Goal: Task Accomplishment & Management: Manage account settings

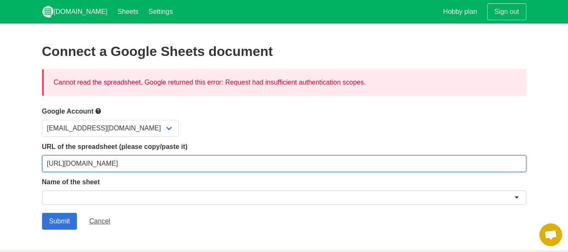
click at [63, 167] on input "https://docs.google.com/spreadsheets/d/1ft16ySlk_Ppqbmxj6kANVSy-TJIxxjBP3orlg8g…" at bounding box center [284, 163] width 484 height 17
paste input "LIM-ml-xeW1FJvH-mVorxlIZWv7q7DWnFphggnVGktA/edit?gid=0#gid=0"
type input "https://docs.google.com/spreadsheets/d/1LIM-ml-xeW1FJvH-mVorxlIZWv7q7DWnFphggnV…"
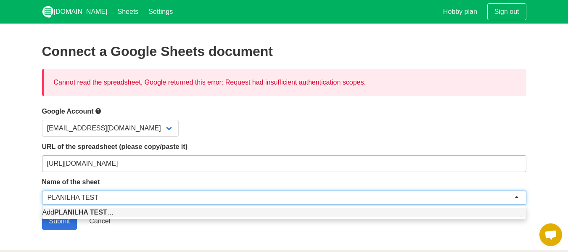
type input "PLANILHA TESTE"
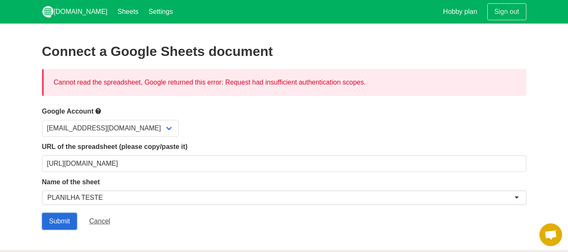
click at [63, 217] on input "Submit" at bounding box center [59, 221] width 35 height 17
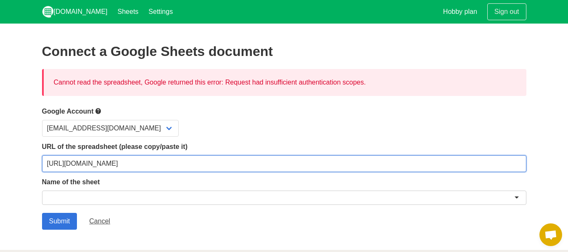
click at [66, 169] on input "https://docs.google.com/spreadsheets/d/1LIM-ml-xeW1FJvH-mVorxlIZWv7q7DWnFphggnV…" at bounding box center [284, 163] width 484 height 17
paste input "usp=sharing"
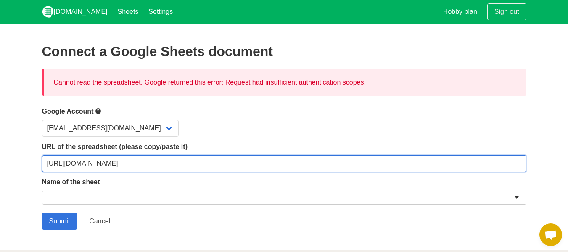
type input "[URL][DOMAIN_NAME]"
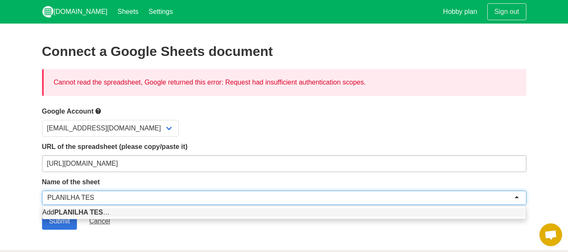
type input "PLANILHA TESTE"
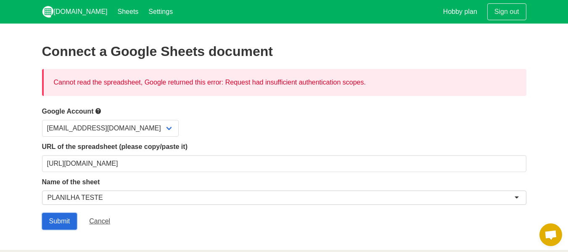
click at [53, 218] on input "Submit" at bounding box center [59, 221] width 35 height 17
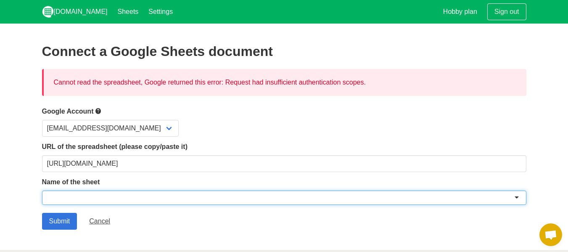
click at [71, 197] on div at bounding box center [284, 197] width 484 height 14
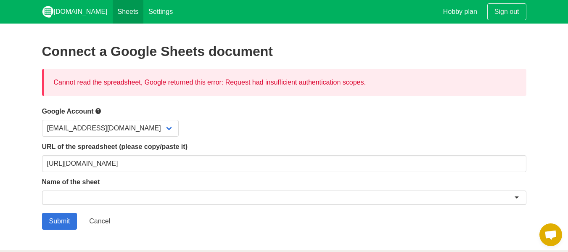
click at [113, 16] on link "Sheets" at bounding box center [128, 12] width 31 height 24
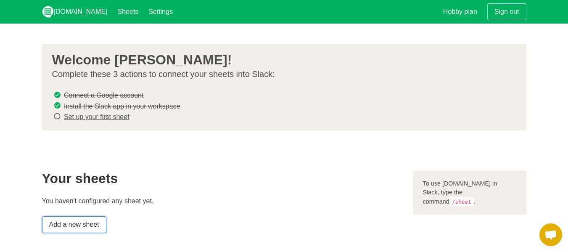
click at [90, 226] on link "Add a new sheet" at bounding box center [74, 224] width 64 height 17
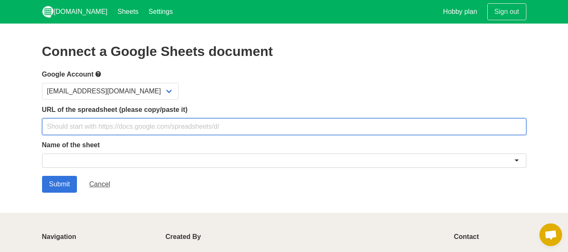
click at [136, 133] on input "text" at bounding box center [284, 126] width 484 height 17
paste input "[URL][DOMAIN_NAME]"
type input "[URL][DOMAIN_NAME]"
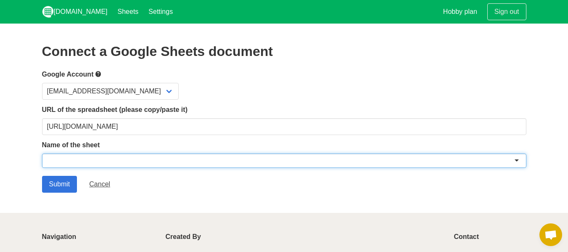
click at [82, 162] on div at bounding box center [284, 160] width 484 height 14
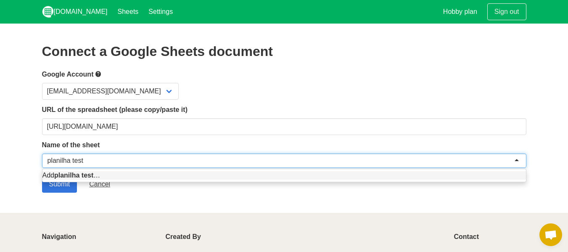
type input "planilha teste"
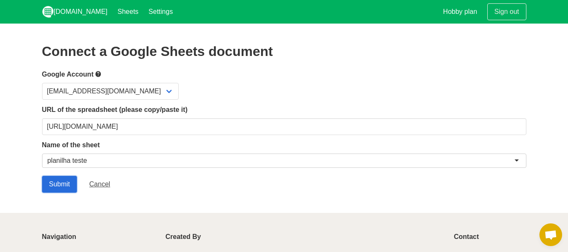
click at [67, 182] on input "Submit" at bounding box center [59, 184] width 35 height 17
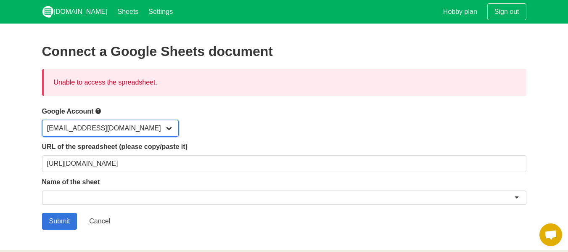
click at [129, 127] on select "rachelbarros@jotaja.com.br" at bounding box center [110, 128] width 137 height 17
click at [42, 120] on select "rachelbarros@jotaja.com.br" at bounding box center [110, 128] width 137 height 17
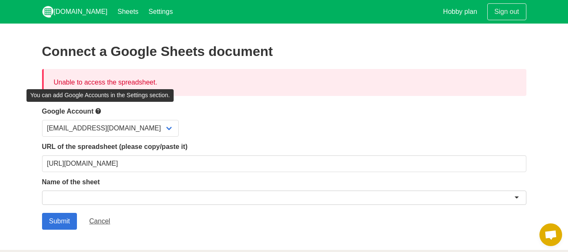
click at [99, 111] on icon at bounding box center [98, 111] width 7 height 11
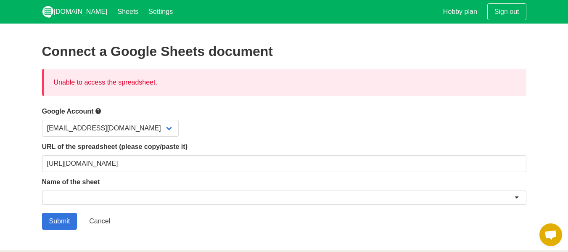
click at [99, 111] on icon at bounding box center [98, 111] width 7 height 11
click at [143, 15] on link "Settings" at bounding box center [160, 12] width 34 height 24
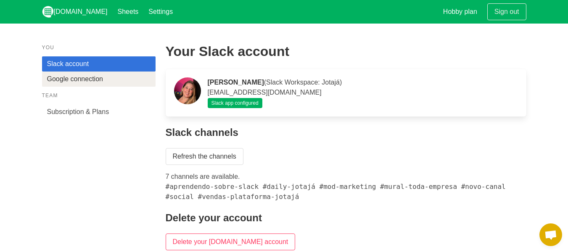
click at [99, 81] on link "Google connection" at bounding box center [98, 78] width 113 height 15
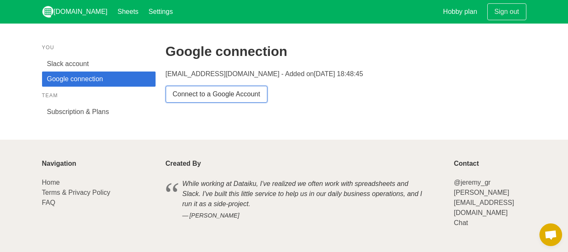
click at [189, 94] on link "Connect to a Google Account" at bounding box center [217, 94] width 102 height 17
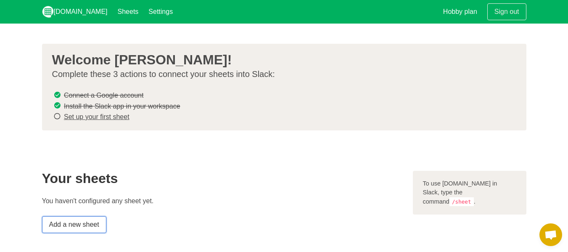
click at [82, 220] on link "Add a new sheet" at bounding box center [74, 224] width 64 height 17
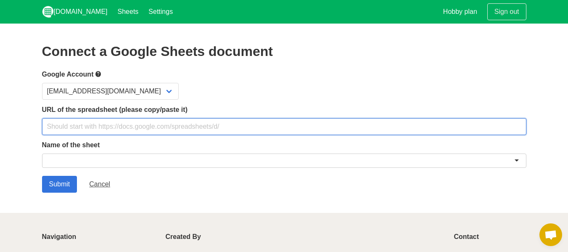
click at [109, 129] on input "text" at bounding box center [284, 126] width 484 height 17
paste input "[URL][DOMAIN_NAME]"
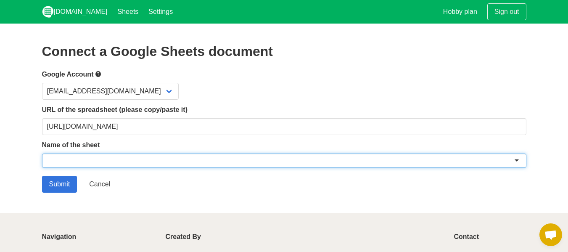
click at [92, 162] on div at bounding box center [284, 160] width 484 height 14
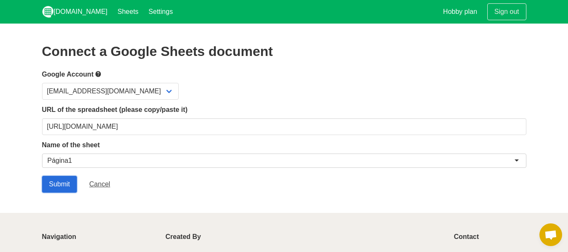
click at [58, 180] on input "Submit" at bounding box center [59, 184] width 35 height 17
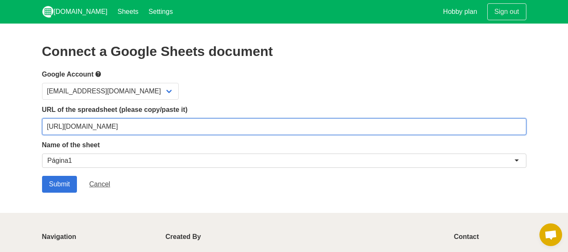
click at [79, 132] on input "[URL][DOMAIN_NAME]" at bounding box center [284, 126] width 484 height 17
click at [79, 132] on input "https://docs.google.com/spreadsheets/d/1LIM-ml-xeW1FJvH-mVorxlIZWv7q7DWnFphggnV…" at bounding box center [284, 126] width 484 height 17
paste input "J4t-lkn_iP63t904XLjAw_9lFlNqYmi1bTe6lD2j22U"
type input "https://docs.google.com/spreadsheets/d/1J4t-lkn_iP63t904XLjAw_9lFlNqYmi1bTe6lD2…"
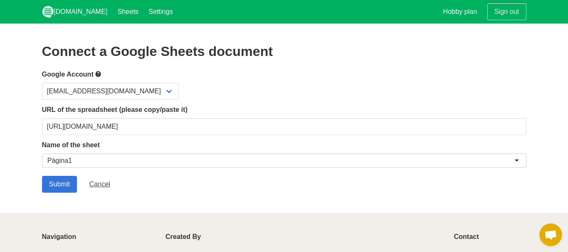
click at [64, 175] on form "Google Account rachelbarros@jotaja.com.br URL of the spreadsheet (please copy/p…" at bounding box center [284, 131] width 484 height 124
click at [66, 184] on input "Submit" at bounding box center [59, 184] width 35 height 17
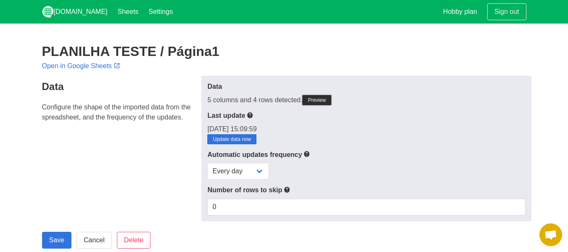
click at [315, 97] on link "Preview" at bounding box center [316, 100] width 29 height 10
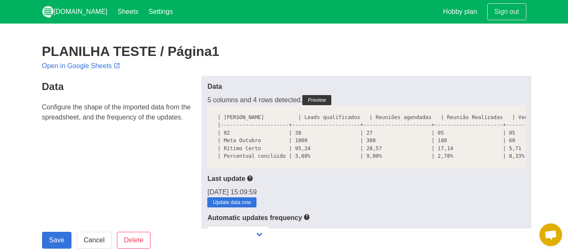
click at [300, 62] on p "Open in Google Sheets" at bounding box center [284, 66] width 484 height 10
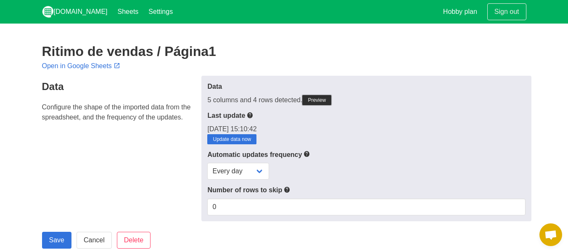
click at [320, 100] on link "Preview" at bounding box center [316, 100] width 29 height 10
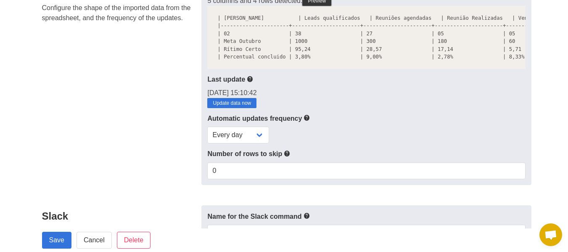
scroll to position [101, 0]
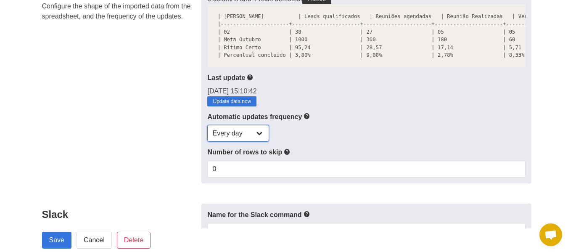
click at [261, 133] on select "Every day Every hour Every 30 min Every 15 min" at bounding box center [238, 133] width 62 height 17
click at [324, 135] on div "Every day Every hour Every 30 min Every 15 min" at bounding box center [366, 133] width 318 height 17
click at [262, 133] on select "Every day Every hour Every 30 min Every 15 min" at bounding box center [238, 133] width 62 height 17
click at [309, 128] on div "Every day Every hour Every 30 min Every 15 min" at bounding box center [366, 133] width 318 height 17
click at [259, 153] on label "Number of rows to skip" at bounding box center [366, 152] width 318 height 11
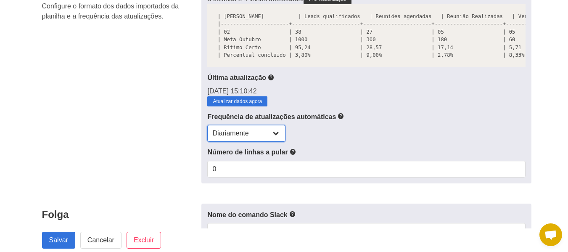
click at [274, 131] on select "Diariamente A cada hora A cada 30 minutos A cada 15 minutos" at bounding box center [246, 133] width 78 height 17
click at [338, 145] on div "Dados 5 colunas e 4 linhas detectadas. Pré-visualização | Dias Úteis | Leads qu…" at bounding box center [366, 79] width 330 height 208
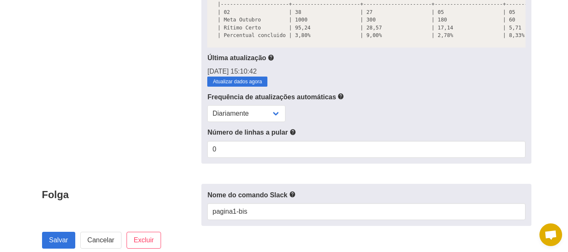
scroll to position [119, 0]
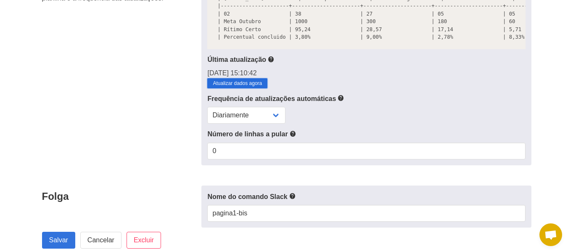
click at [246, 79] on link "Atualizar dados agora" at bounding box center [237, 83] width 60 height 10
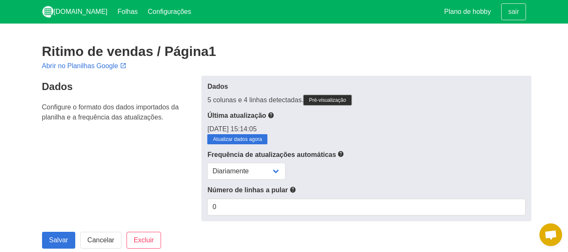
click at [332, 99] on font "Pré-visualização" at bounding box center [327, 100] width 37 height 6
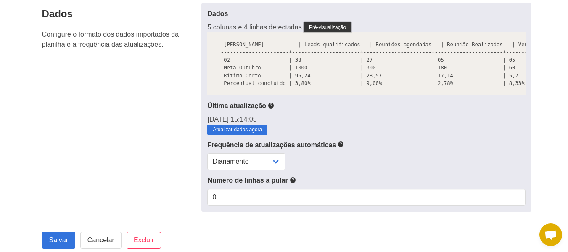
scroll to position [74, 0]
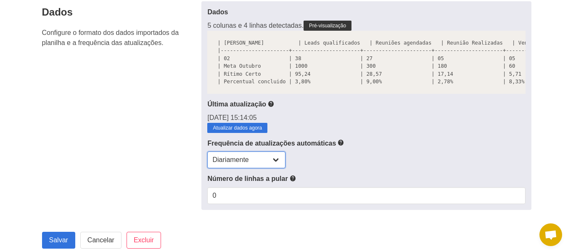
click at [277, 158] on select "Diariamente A cada hora A cada 30 minutos A cada 15 minutos" at bounding box center [246, 159] width 78 height 17
click at [275, 162] on select "Diariamente A cada hora A cada 30 minutos A cada 15 minutos" at bounding box center [246, 159] width 78 height 17
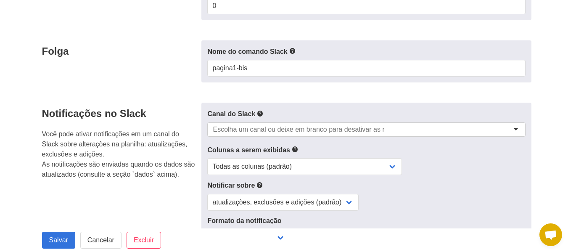
scroll to position [266, 0]
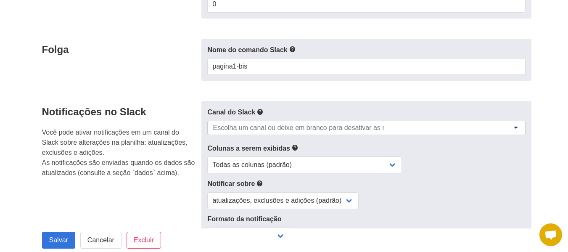
click at [414, 129] on div at bounding box center [366, 128] width 318 height 14
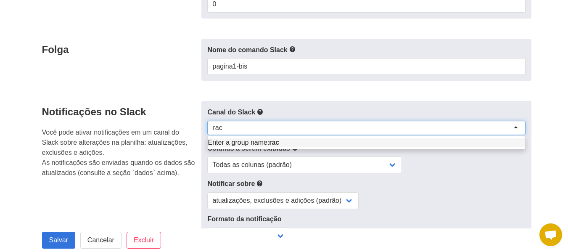
click at [331, 130] on div at bounding box center [366, 128] width 318 height 14
type input "r"
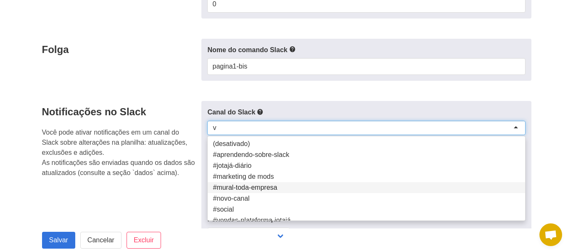
type input "ve"
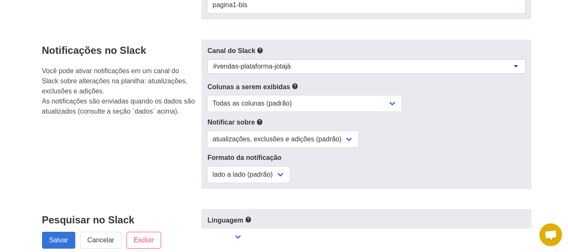
scroll to position [338, 0]
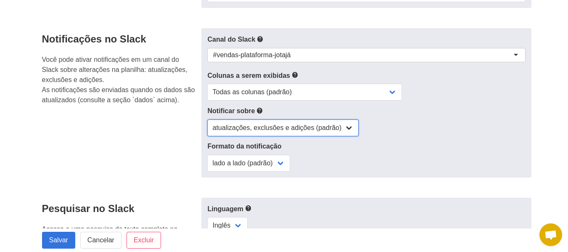
click at [345, 129] on select "atualizações, exclusões e adições (padrão) apenas atualizações apenas atualizaç…" at bounding box center [282, 127] width 151 height 17
select select "updates"
click at [207, 119] on select "atualizações, exclusões e adições (padrão) apenas atualizações apenas atualizaç…" at bounding box center [282, 127] width 151 height 17
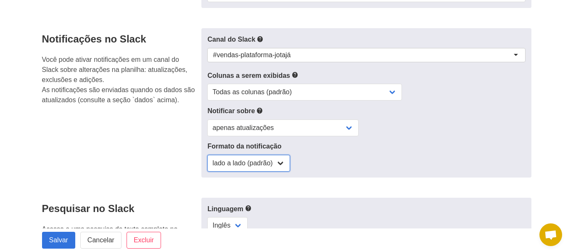
click at [281, 159] on select "lado a lado (padrão) coluna única" at bounding box center [248, 163] width 83 height 17
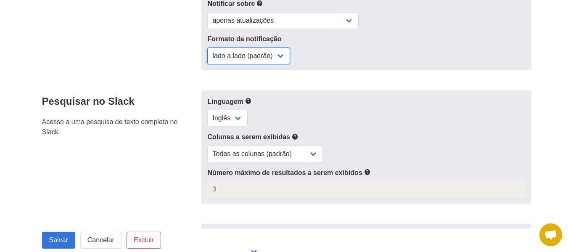
scroll to position [451, 0]
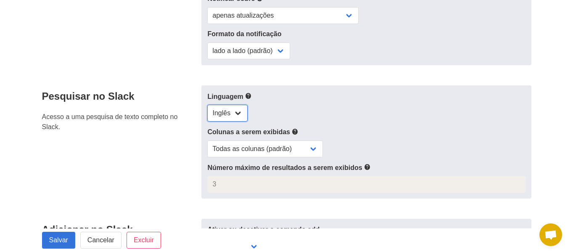
click at [239, 113] on select "Inglês" at bounding box center [227, 113] width 40 height 17
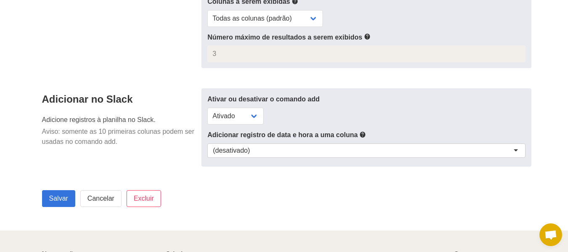
scroll to position [583, 0]
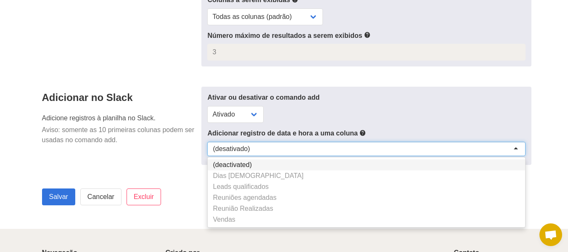
click at [269, 142] on div "(desativado)" at bounding box center [366, 149] width 318 height 14
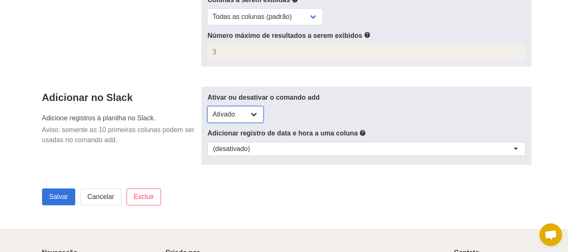
click at [253, 113] on select "Ativado Desativado" at bounding box center [235, 114] width 56 height 17
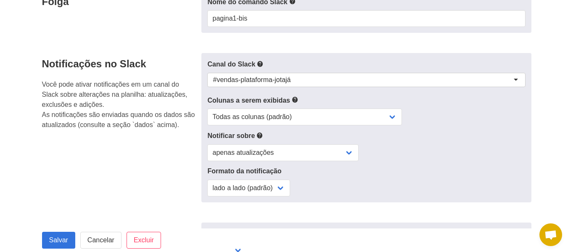
scroll to position [678, 0]
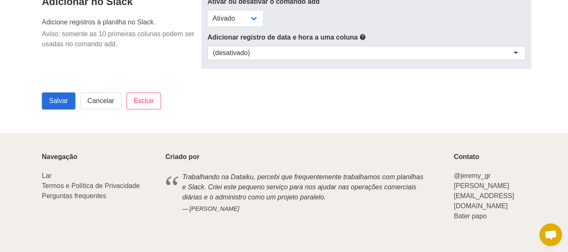
click at [54, 95] on input "Salvar" at bounding box center [58, 100] width 33 height 17
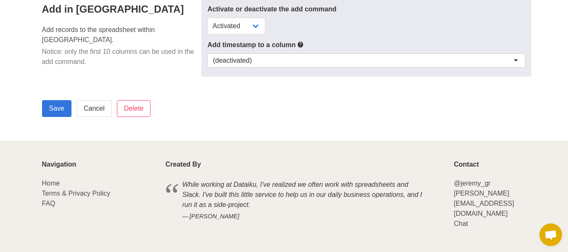
scroll to position [611, 0]
